Goal: Task Accomplishment & Management: Complete application form

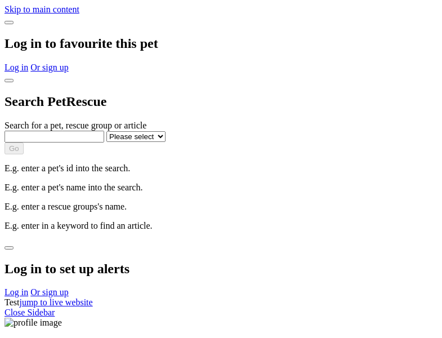
select select
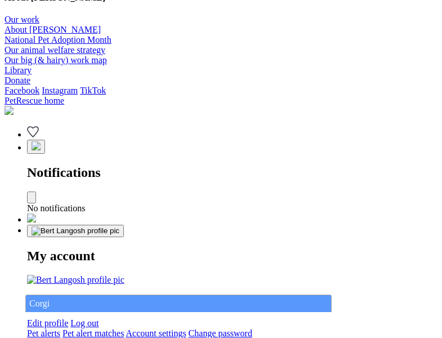
type input "Corgi"
select select "844268919"
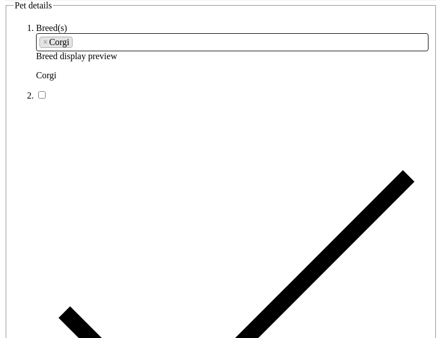
type input "[GEOGRAPHIC_DATA], 3630"
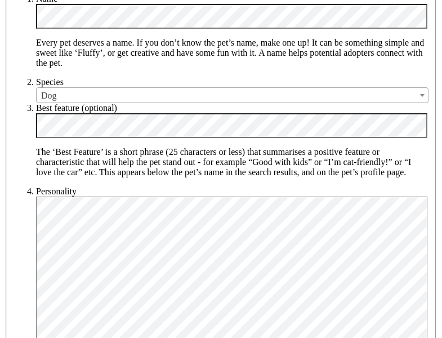
type input "14FEO934M45O193"
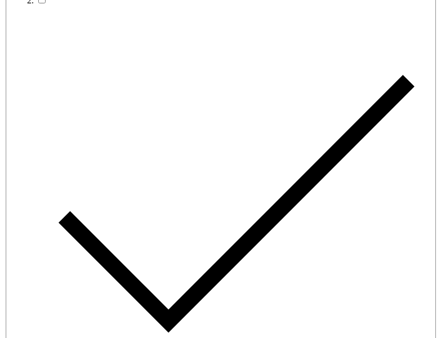
radio input "true"
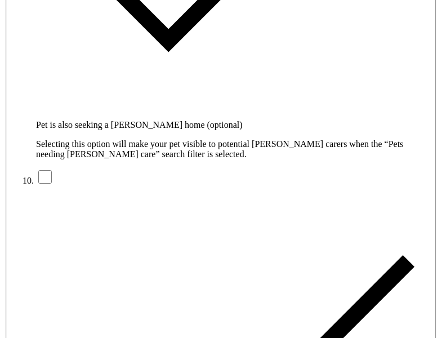
type input "Please wait..."
